Goal: Task Accomplishment & Management: Use online tool/utility

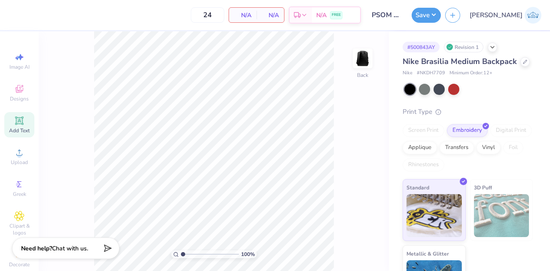
click at [19, 120] on icon at bounding box center [19, 120] width 6 height 6
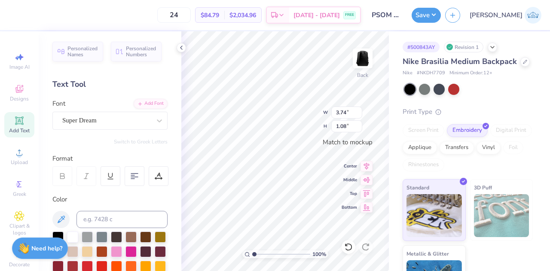
scroll to position [7, 1]
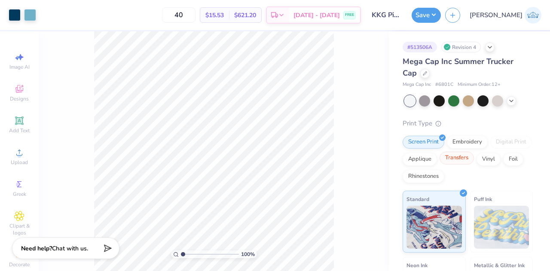
click at [474, 158] on div "Transfers" at bounding box center [456, 158] width 34 height 13
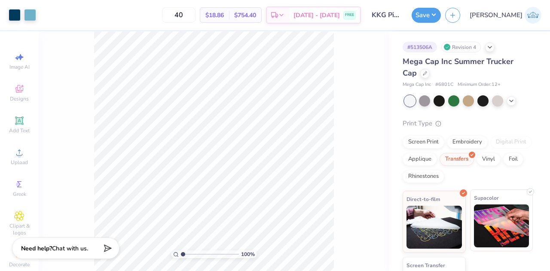
click at [493, 230] on img at bounding box center [501, 225] width 55 height 43
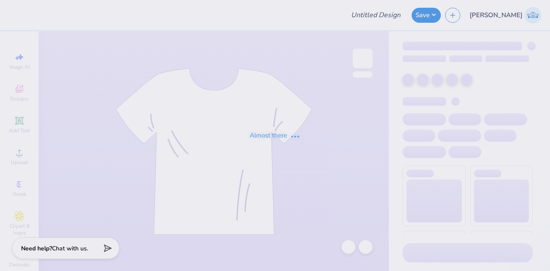
type input "HOODIE"
type input "12"
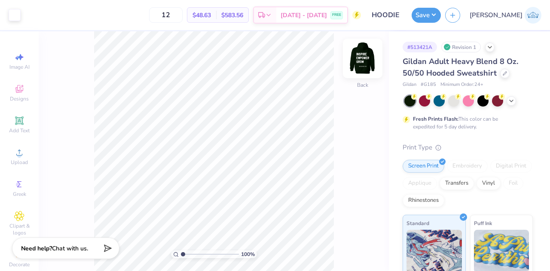
click at [369, 63] on img at bounding box center [362, 58] width 34 height 34
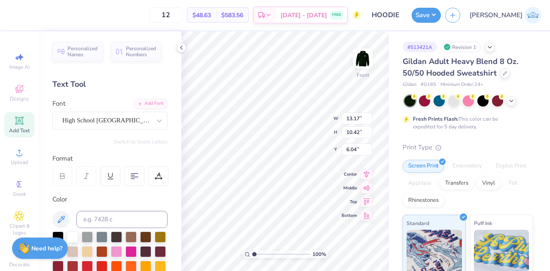
scroll to position [7, 2]
type textarea "INSPIRE EMPOWER FUTURES"
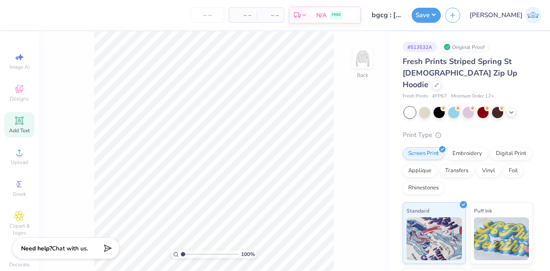
click at [12, 114] on div "Add Text" at bounding box center [19, 124] width 30 height 25
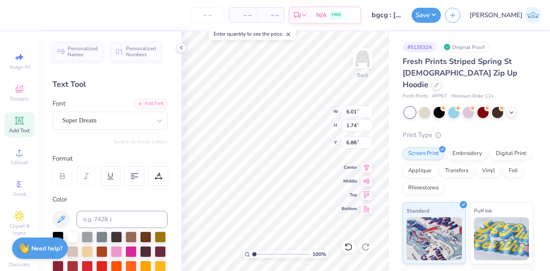
scroll to position [7, 1]
type input "3.95"
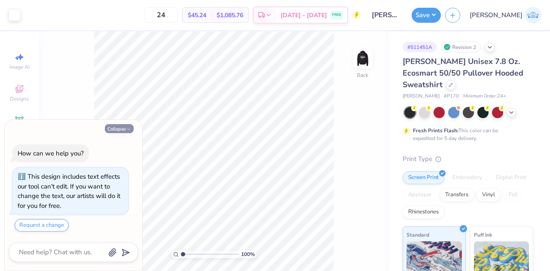
click at [118, 127] on button "Collapse" at bounding box center [119, 128] width 29 height 9
type textarea "x"
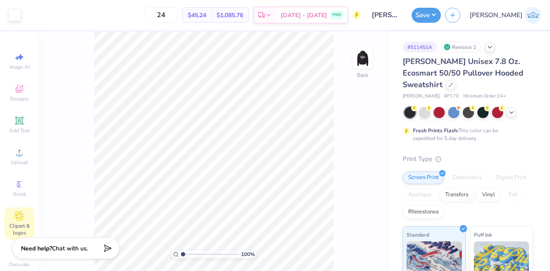
click at [15, 224] on span "Clipart & logos" at bounding box center [19, 229] width 30 height 14
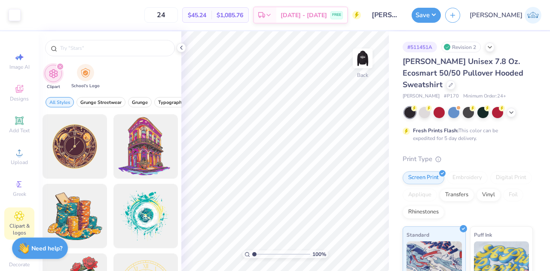
click at [85, 82] on div "School's Logo" at bounding box center [85, 76] width 28 height 25
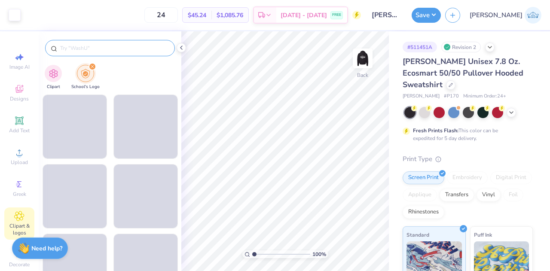
click at [93, 49] on input "text" at bounding box center [114, 48] width 110 height 9
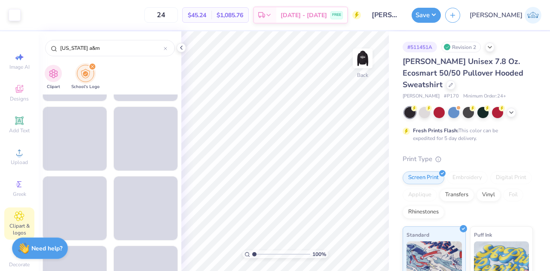
scroll to position [687, 0]
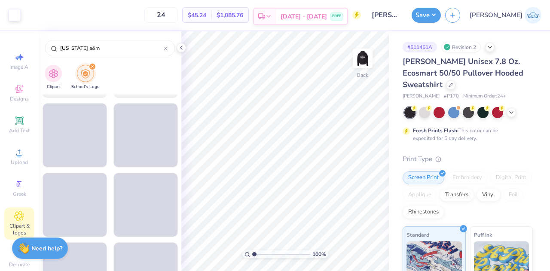
type input "[US_STATE] a&m"
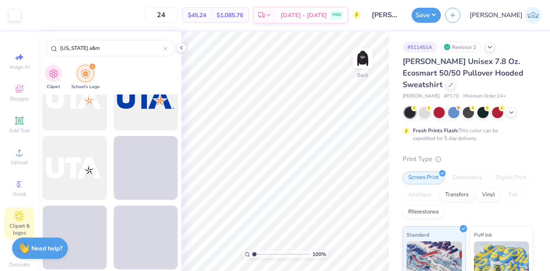
scroll to position [1632, 0]
